Goal: Task Accomplishment & Management: Manage account settings

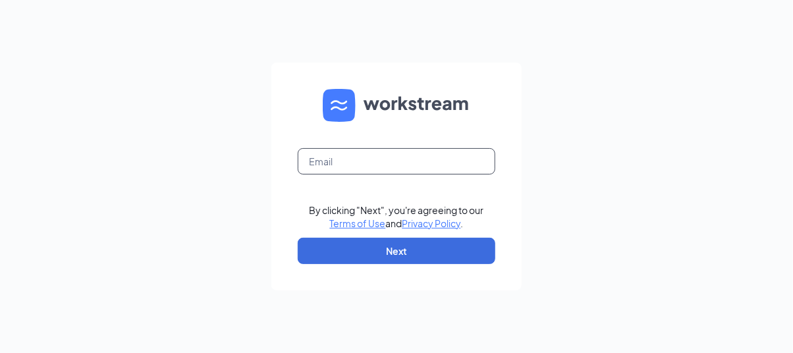
click at [375, 163] on input "text" at bounding box center [397, 161] width 198 height 26
type input "[PERSON_NAME][EMAIL_ADDRESS][DOMAIN_NAME]"
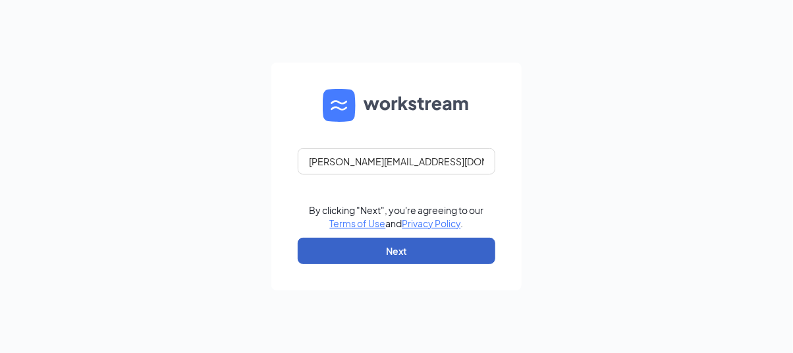
click at [406, 252] on button "Next" at bounding box center [397, 251] width 198 height 26
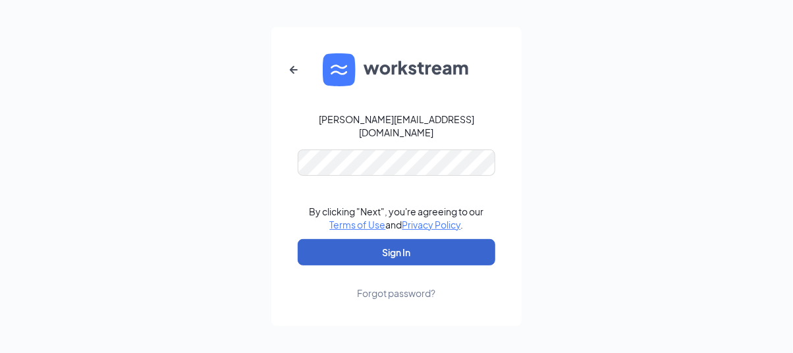
click at [406, 252] on button "Sign In" at bounding box center [397, 252] width 198 height 26
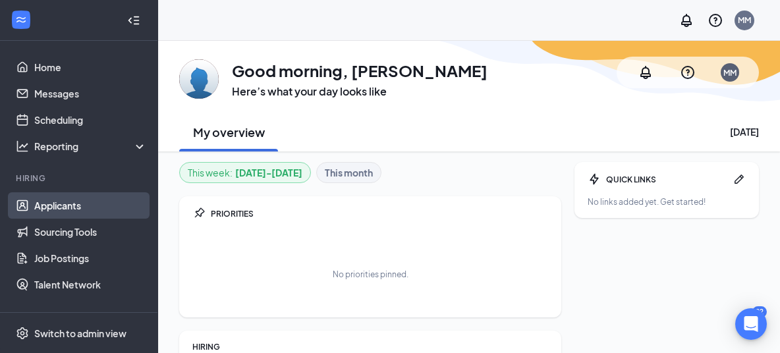
click at [61, 205] on link "Applicants" at bounding box center [90, 205] width 113 height 26
